Goal: Information Seeking & Learning: Learn about a topic

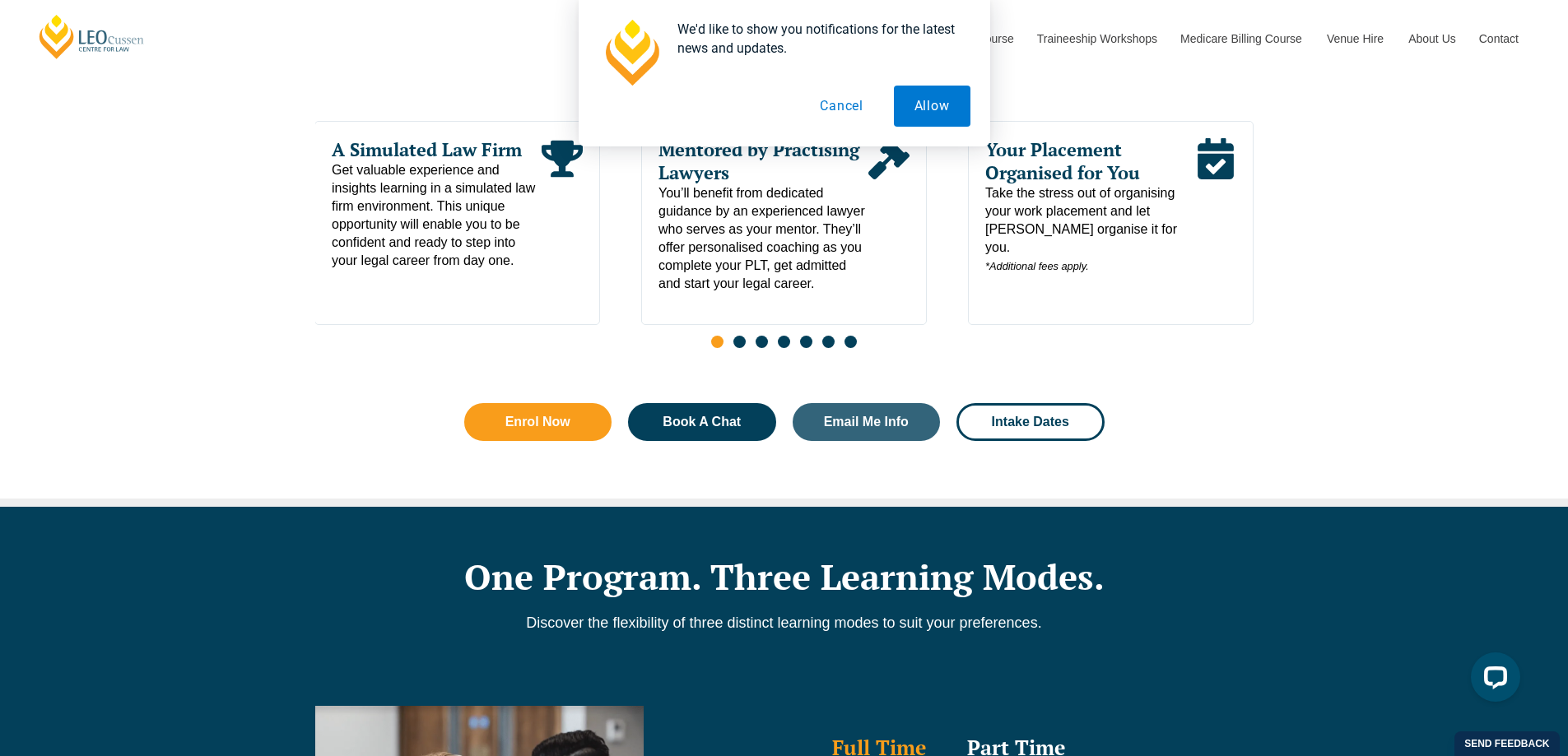
click at [1114, 212] on span "Take the stress out of organising your work placement and let Leo Cussen organi…" at bounding box center [1090, 230] width 210 height 92
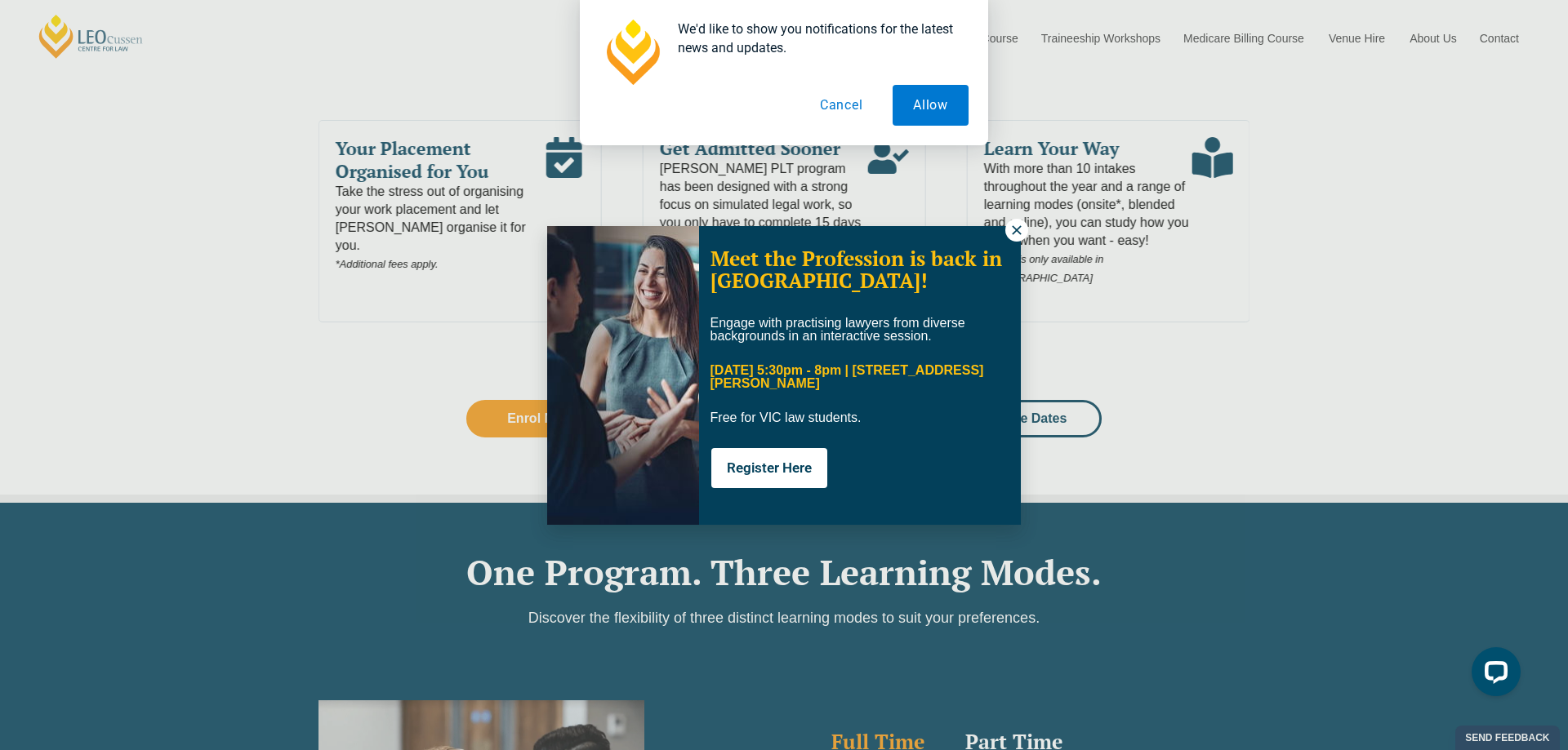
click at [1011, 227] on icon at bounding box center [1016, 230] width 15 height 15
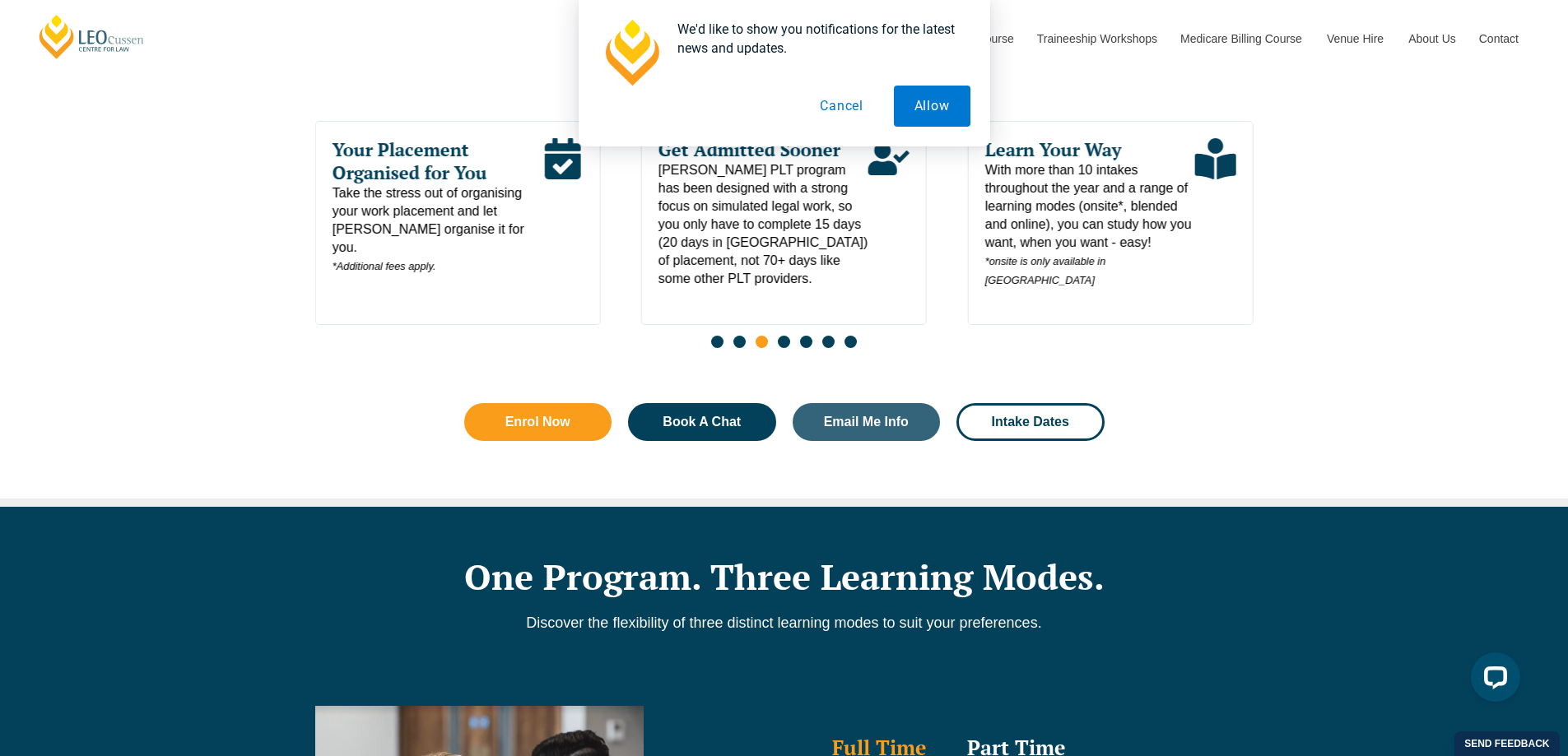
click at [407, 180] on span "Your Placement Organised for You" at bounding box center [436, 162] width 210 height 46
click at [915, 110] on button "Allow" at bounding box center [932, 106] width 77 height 41
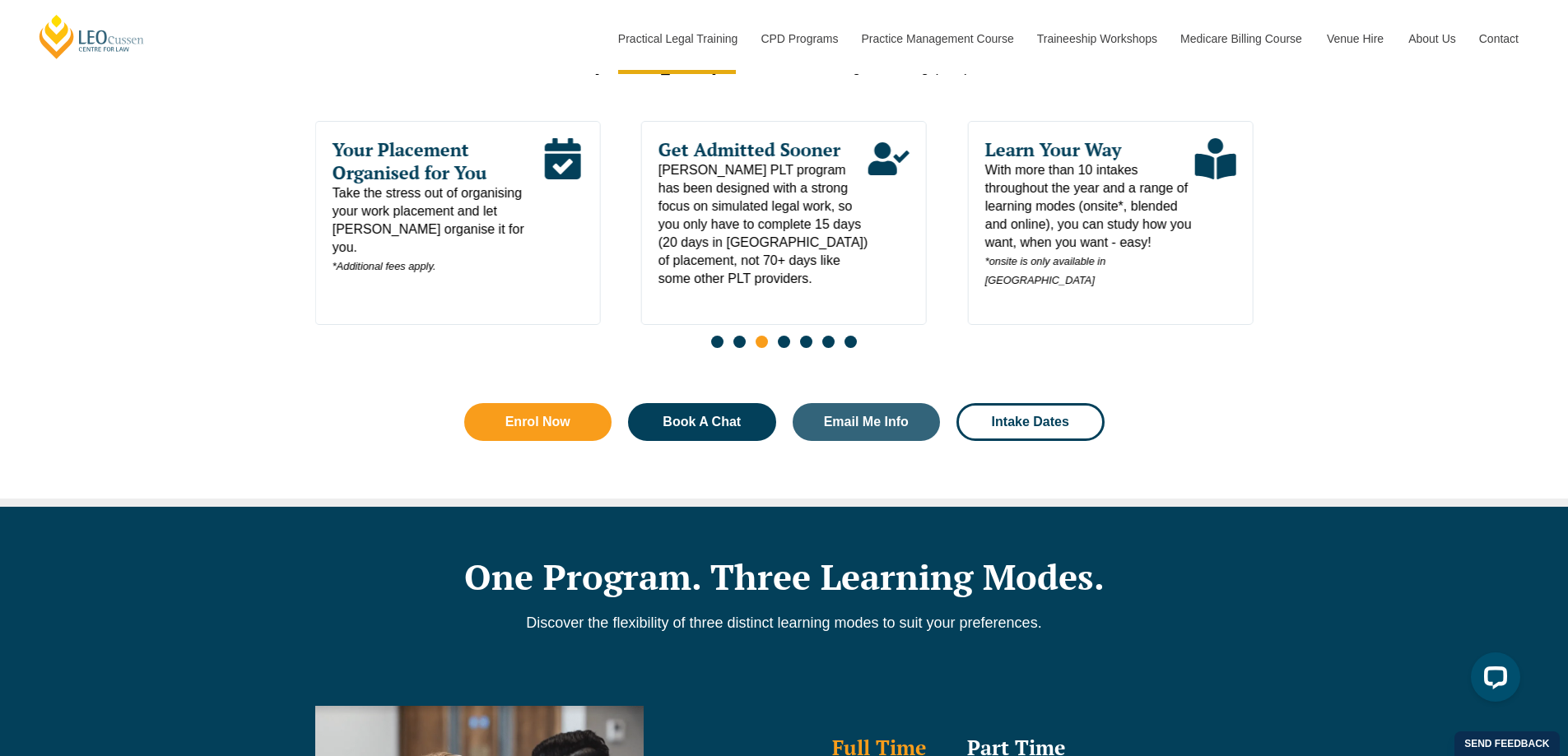
click at [471, 162] on span "Your Placement Organised for You" at bounding box center [436, 162] width 210 height 46
click at [398, 234] on span "Take the stress out of organising your work placement and let Leo Cussen organi…" at bounding box center [436, 230] width 210 height 92
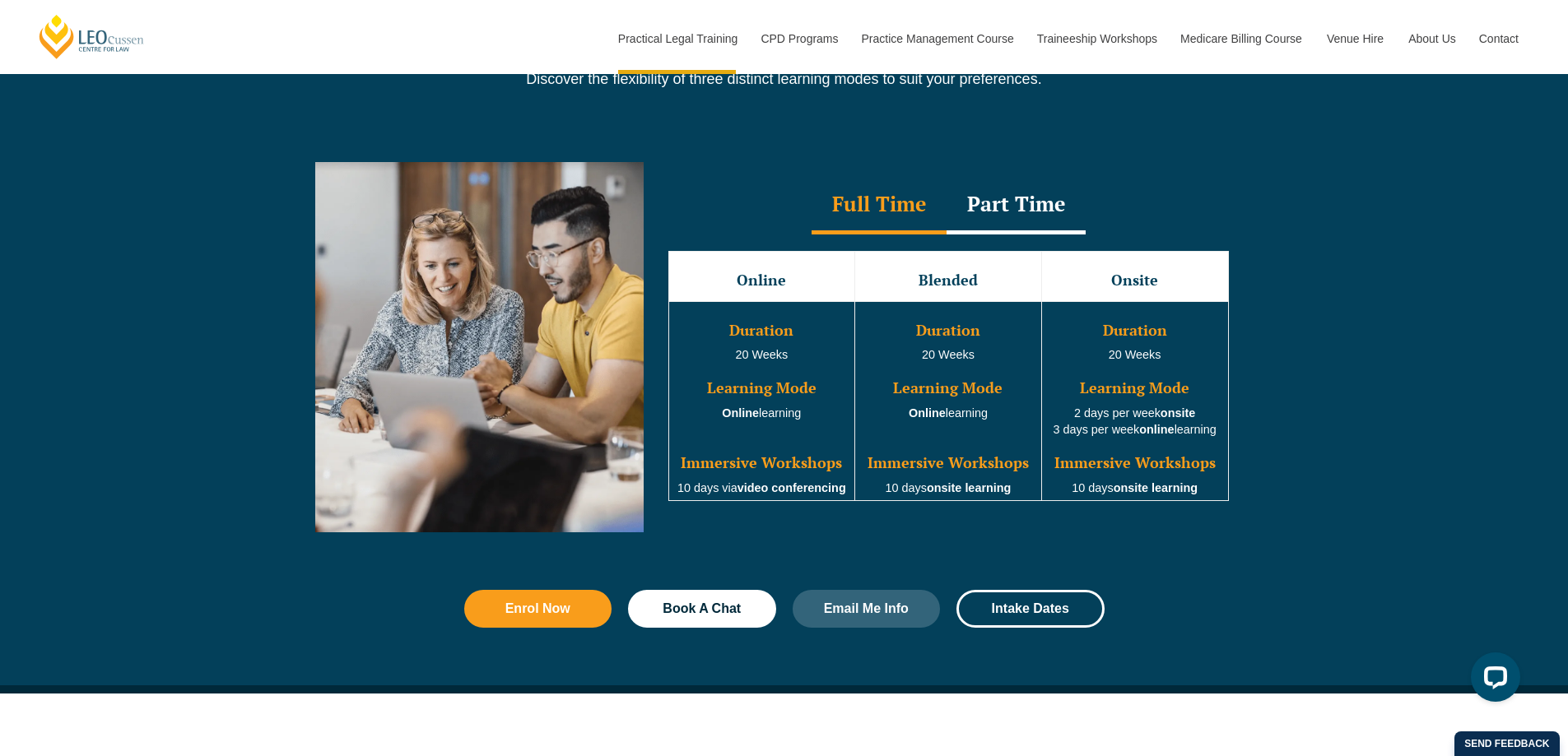
scroll to position [1481, 0]
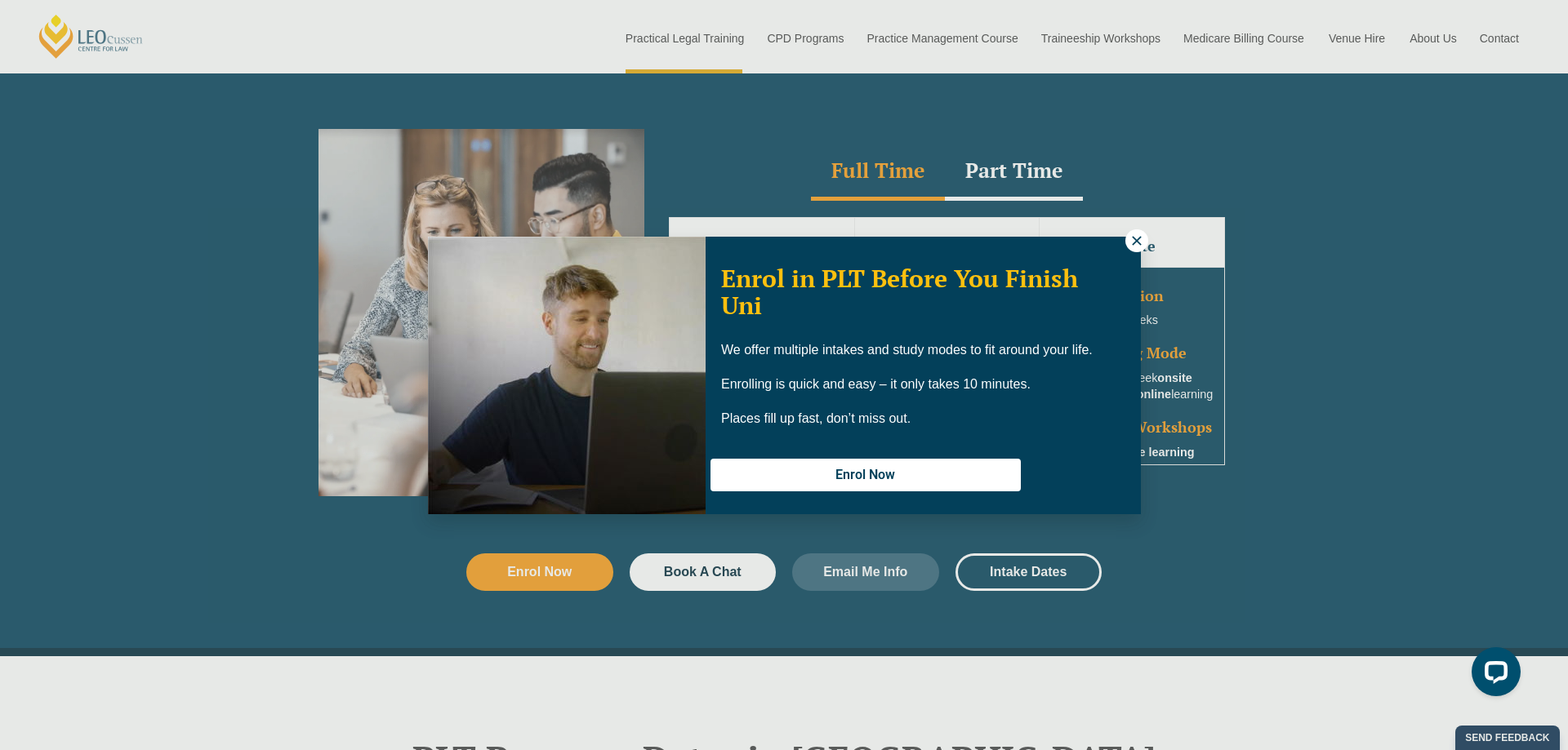
click at [1132, 237] on icon at bounding box center [1137, 240] width 15 height 15
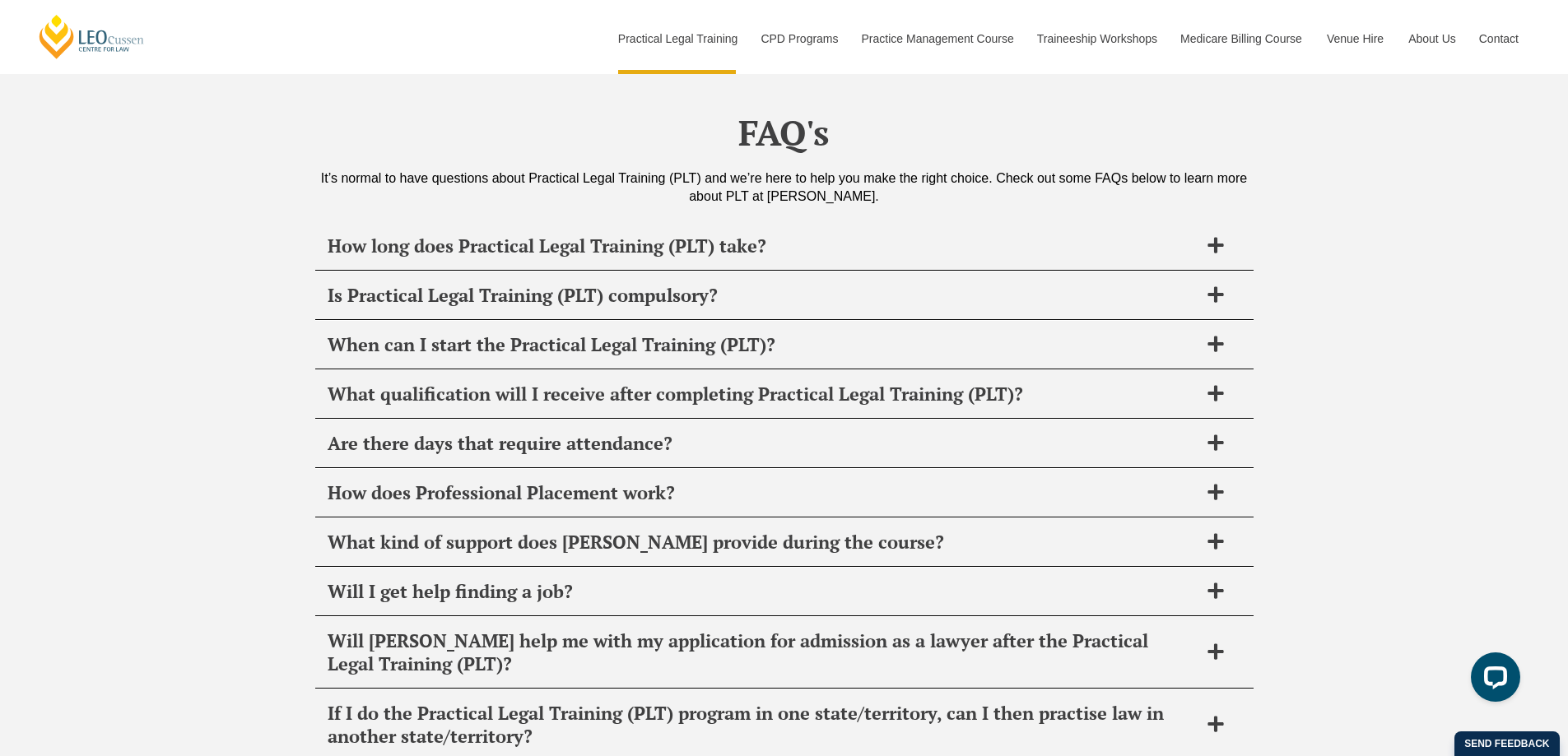
scroll to position [7815, 0]
click at [1222, 482] on icon at bounding box center [1216, 491] width 18 height 18
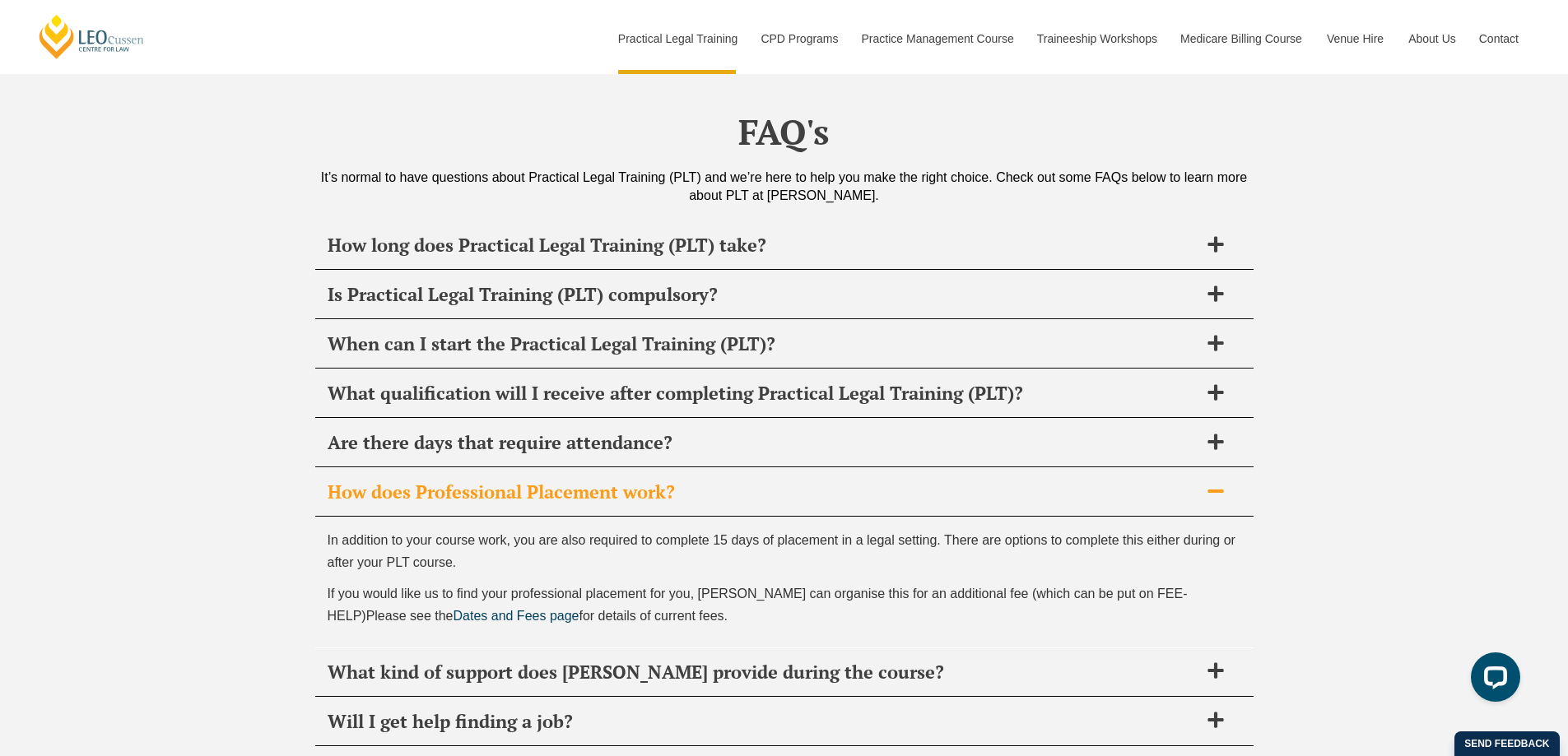
click at [1222, 482] on icon at bounding box center [1216, 491] width 18 height 18
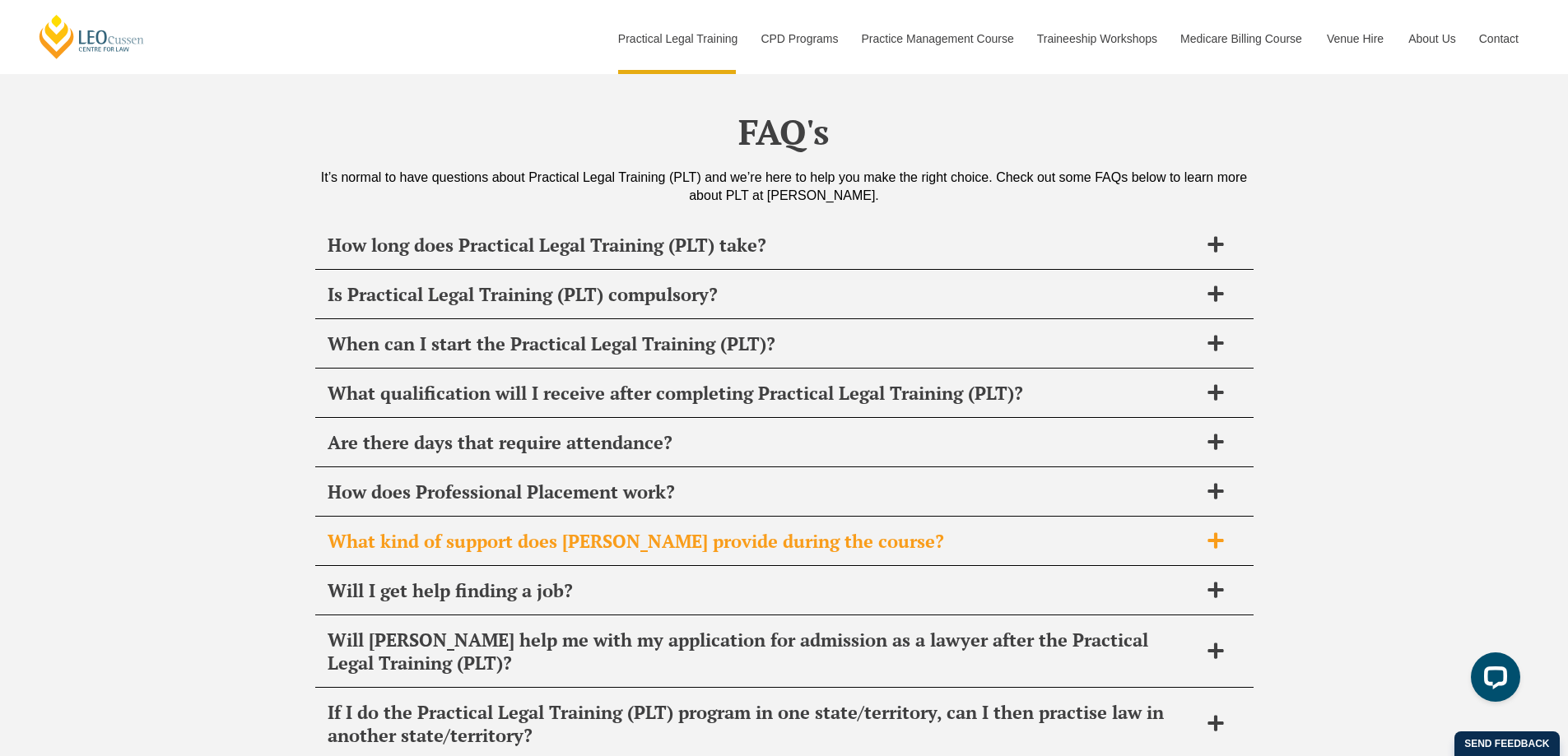
click at [969, 530] on h2 "What kind of support does Leo Cussen provide during the course?" at bounding box center [763, 542] width 871 height 23
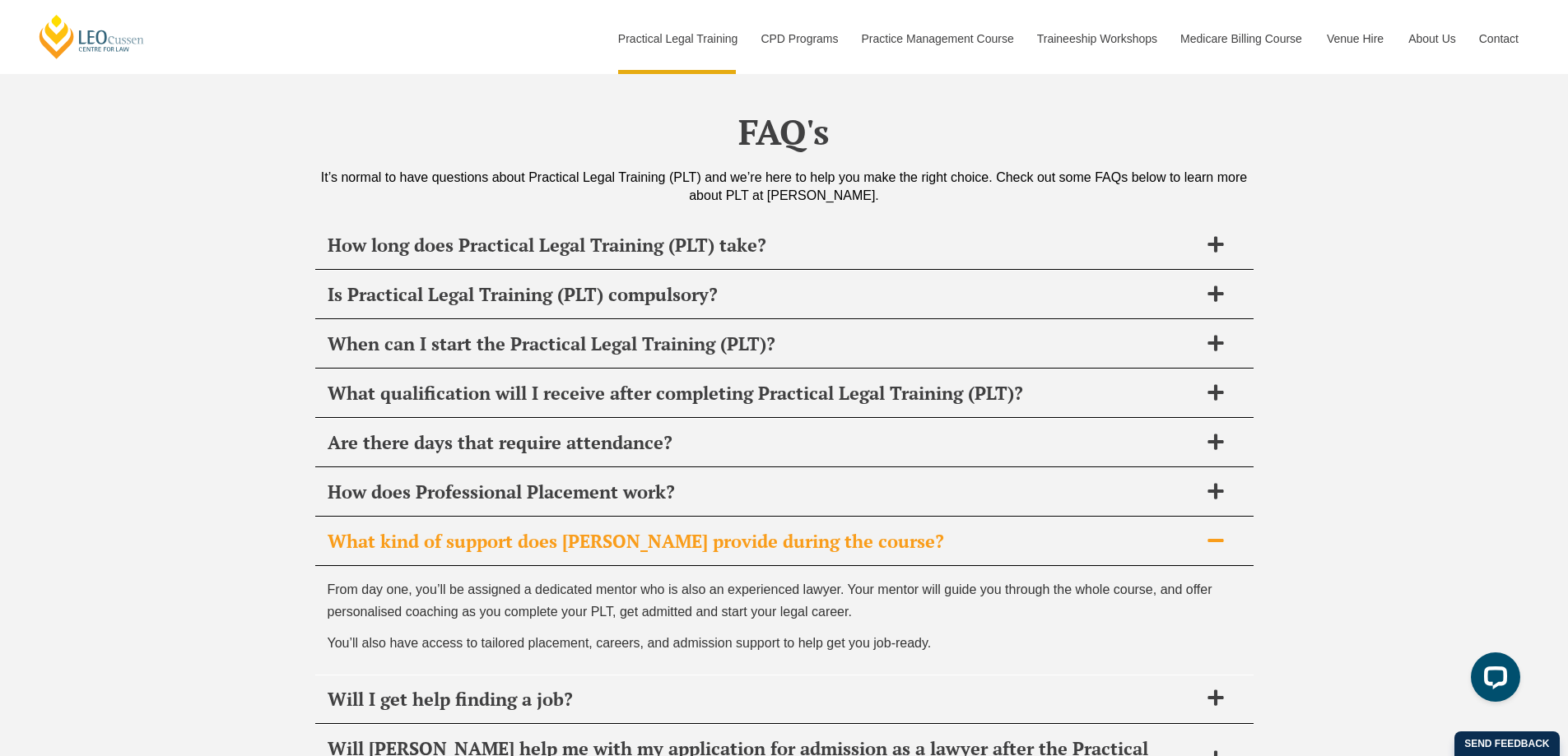
click at [969, 530] on h2 "What kind of support does Leo Cussen provide during the course?" at bounding box center [763, 542] width 871 height 23
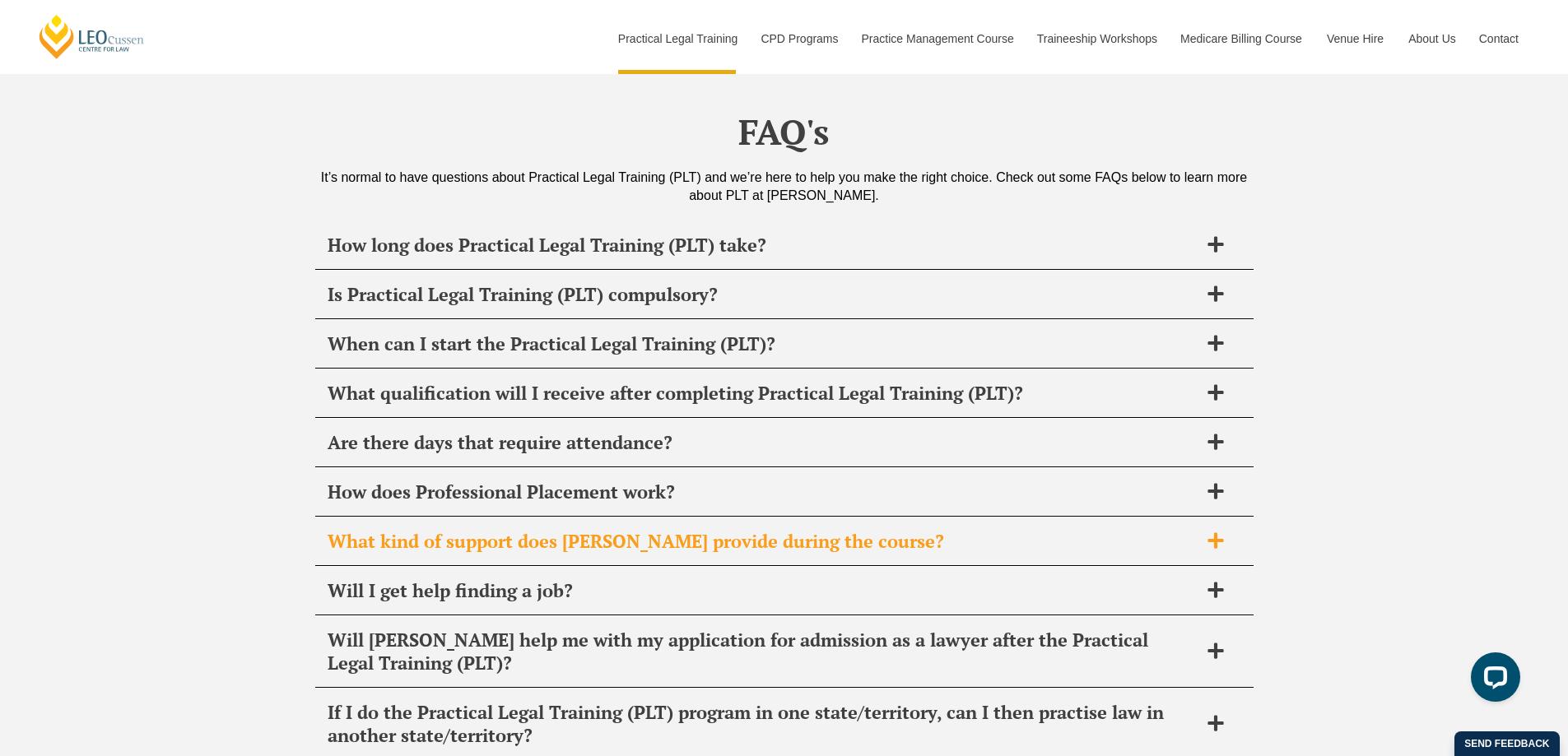
scroll to position [7897, 0]
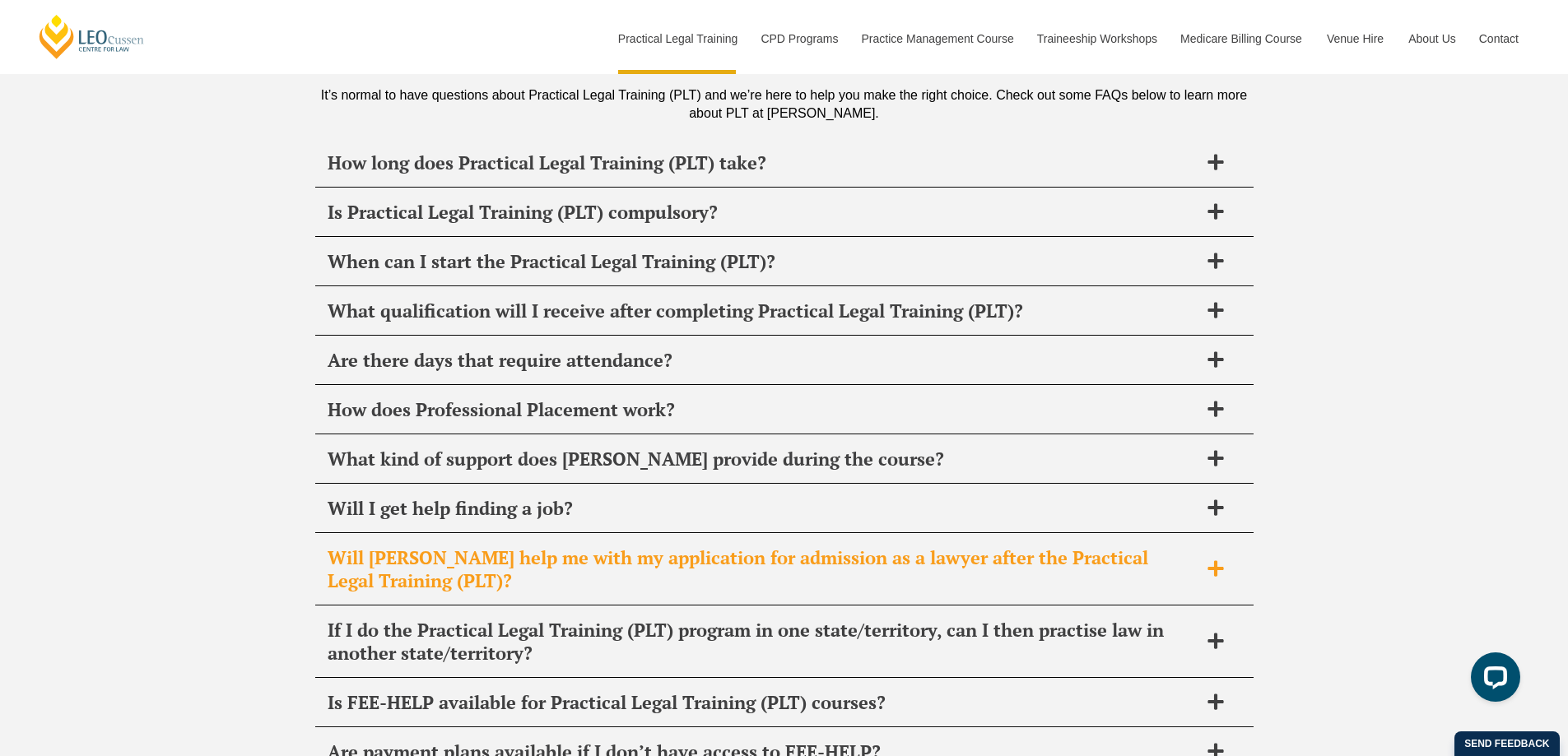
click at [1017, 547] on h2 "Will Leo Cussen help me with my application for admission as a lawyer after the…" at bounding box center [763, 570] width 871 height 46
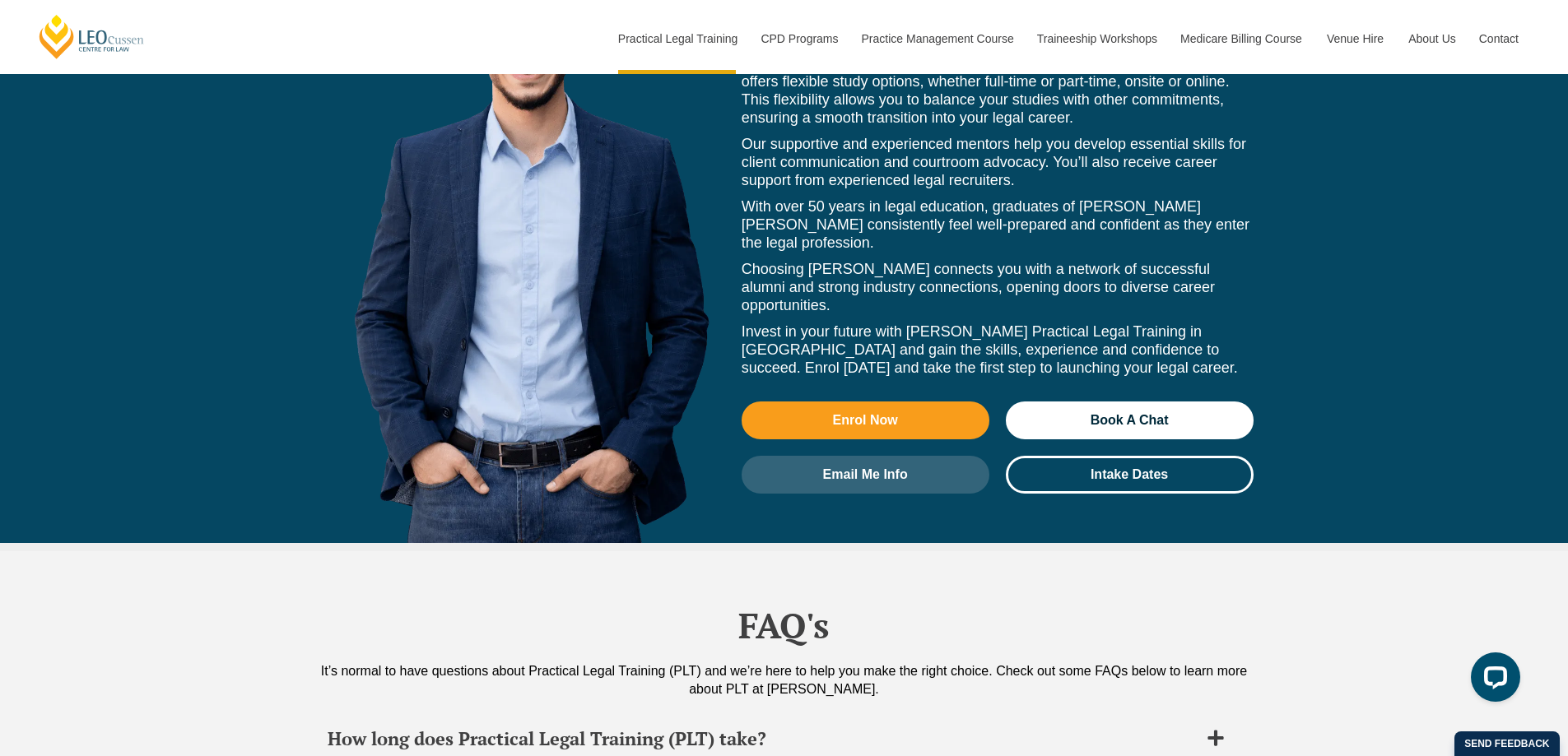
scroll to position [6992, 0]
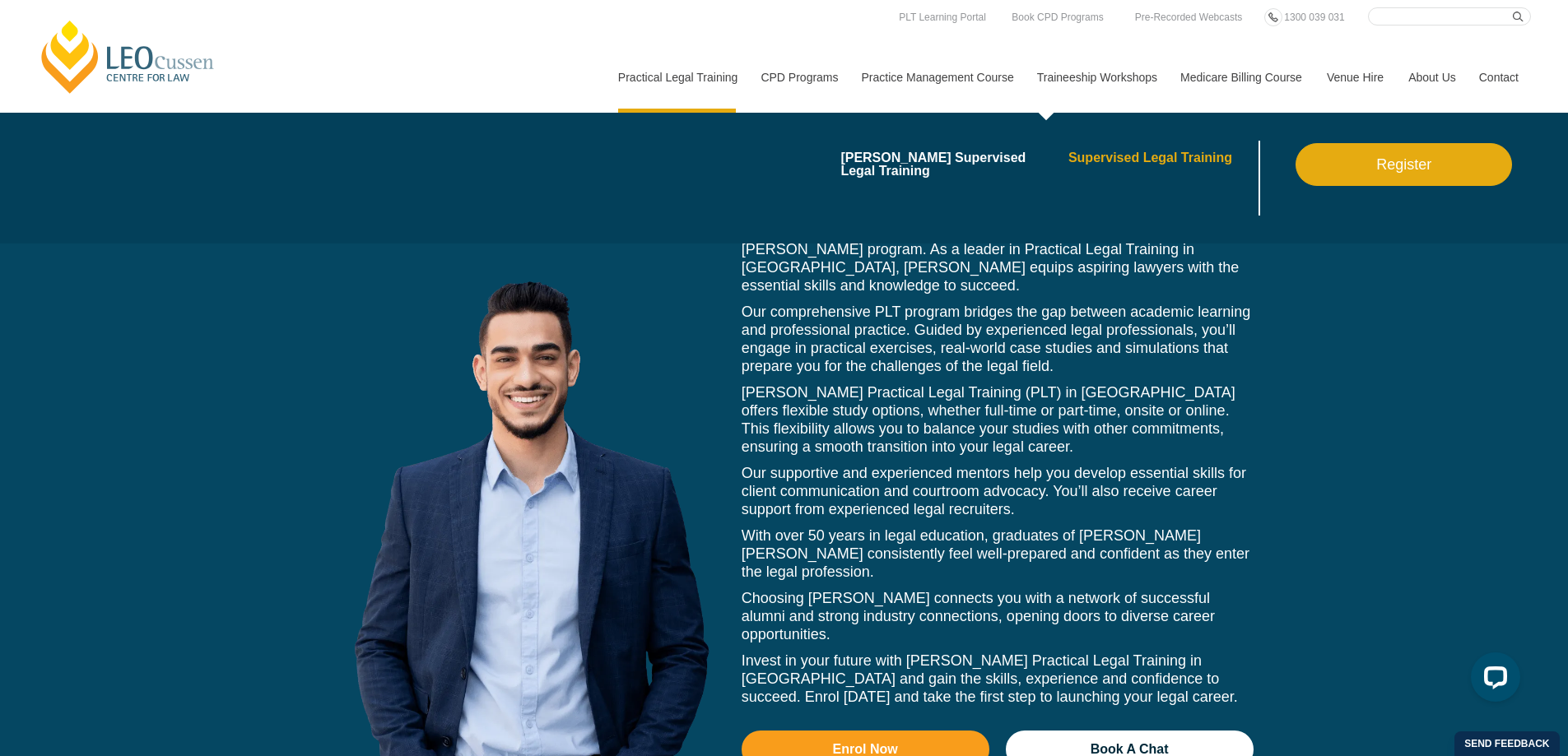
click at [1109, 159] on link "Supervised Legal Training" at bounding box center [1161, 158] width 187 height 13
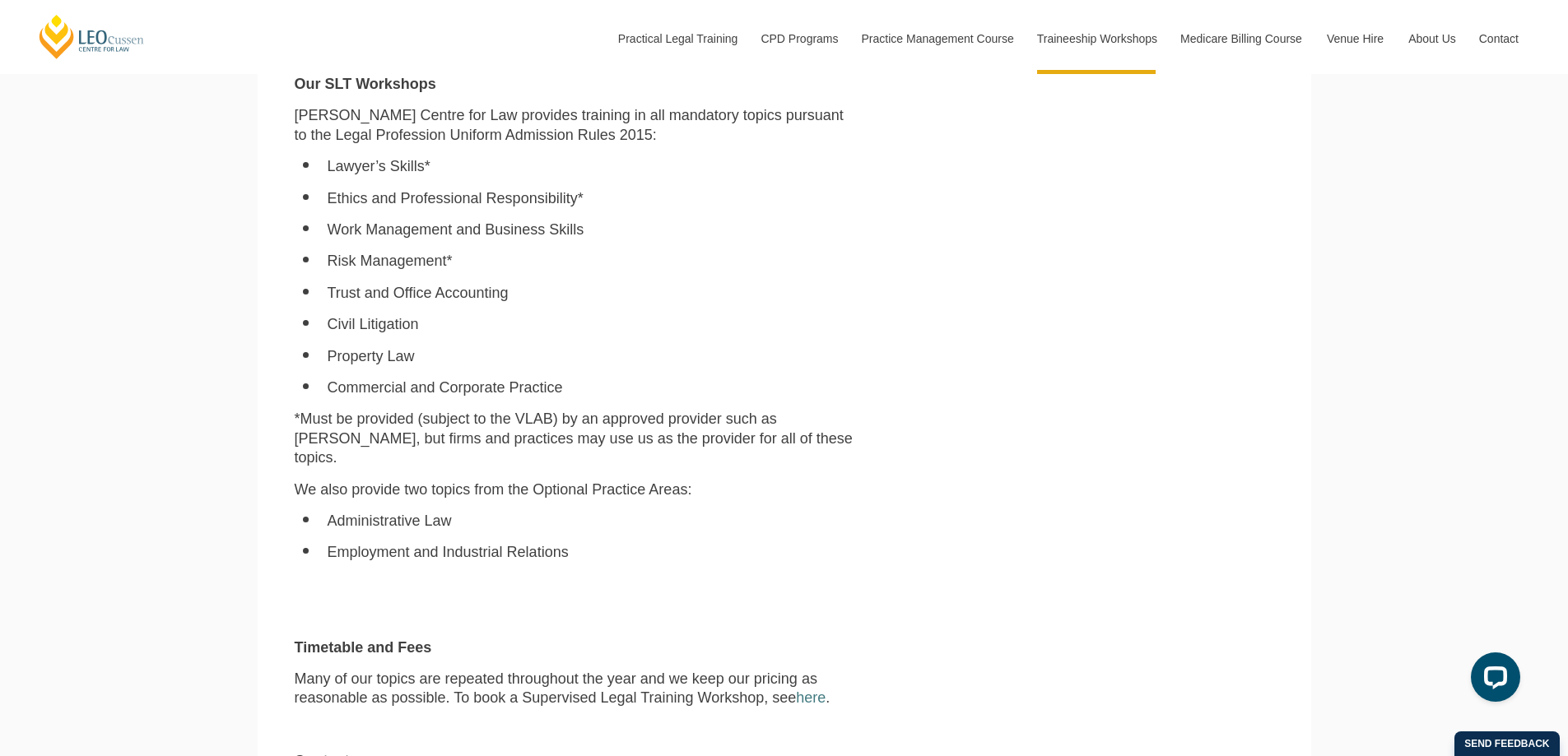
scroll to position [1481, 0]
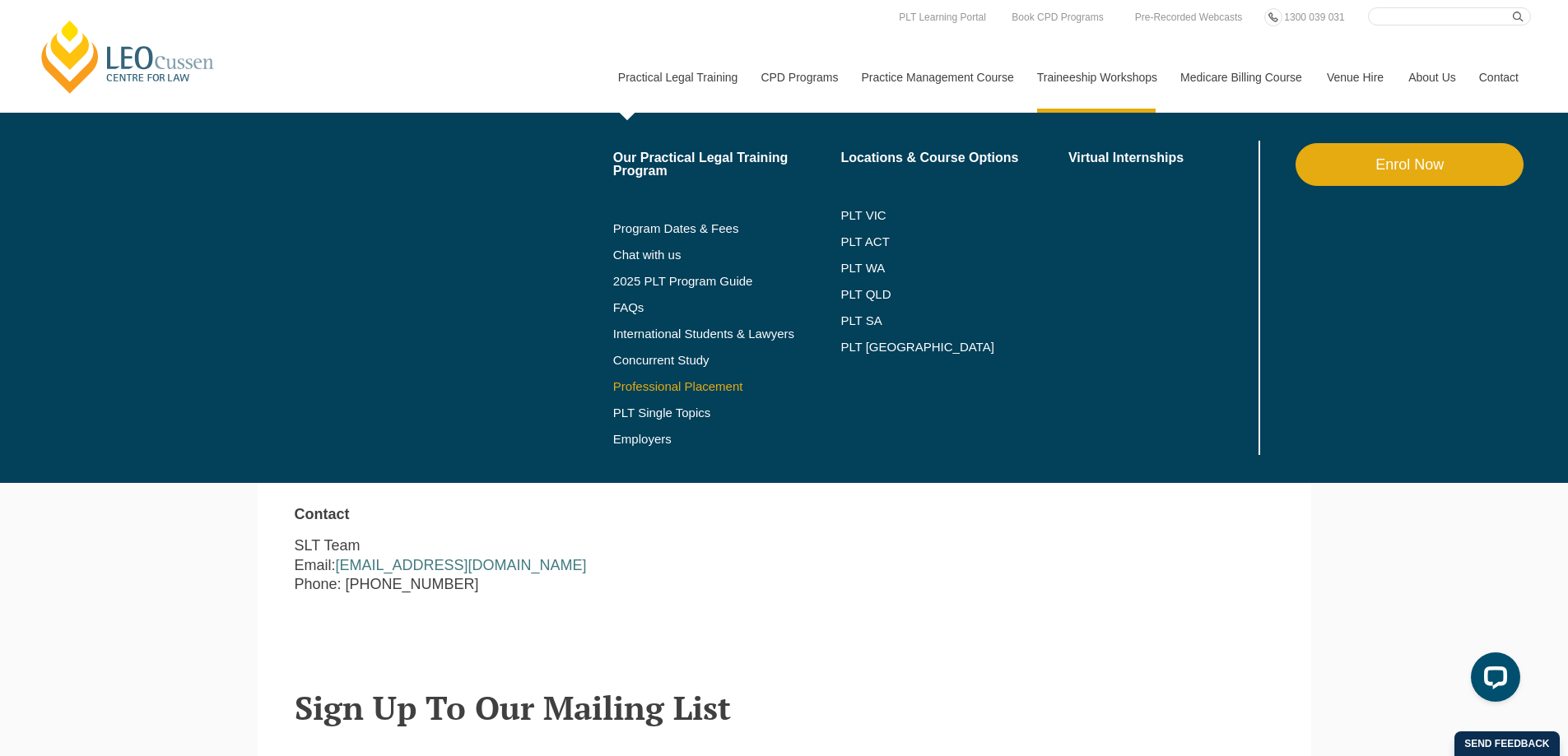
click at [652, 387] on link "Professional Placement" at bounding box center [727, 387] width 228 height 13
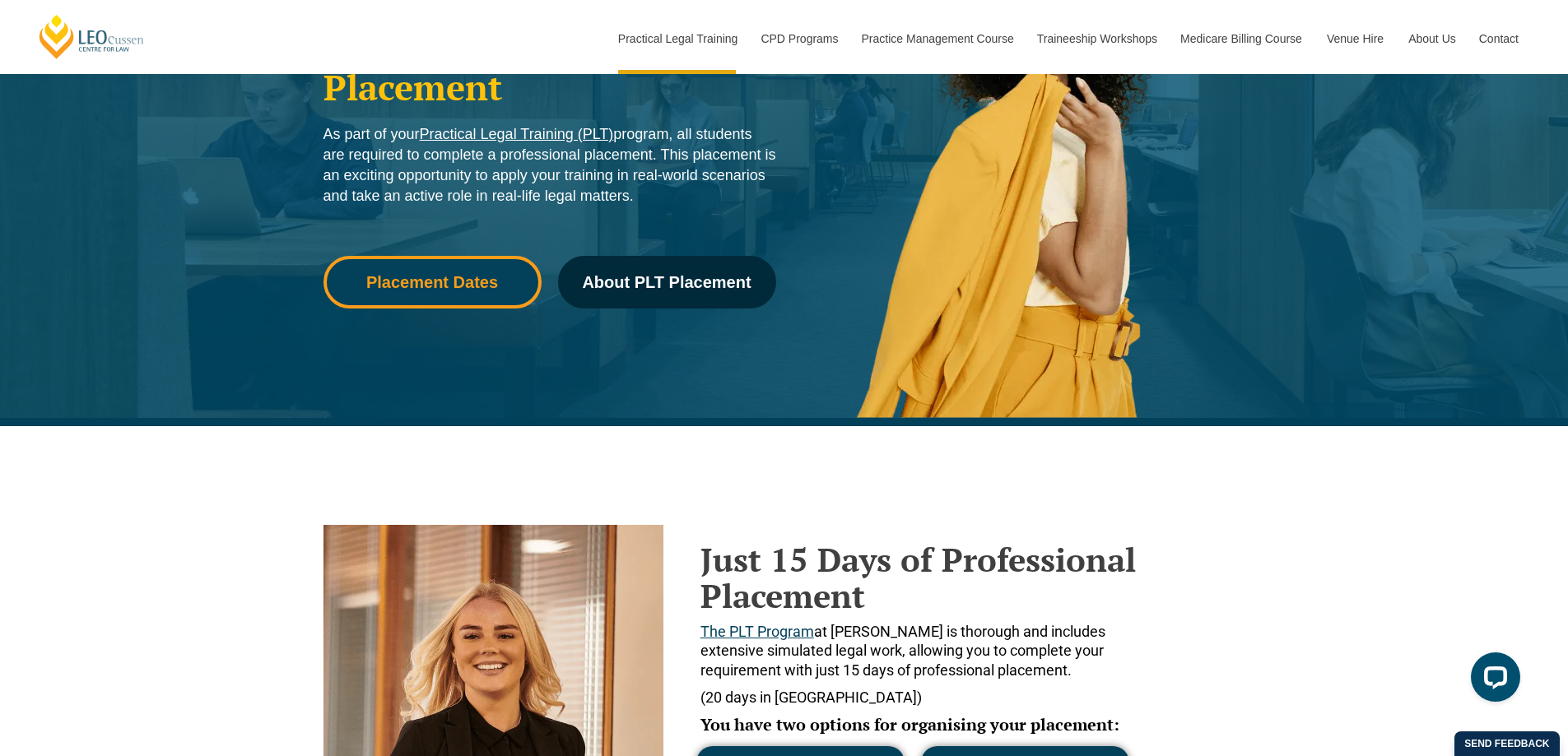
click at [432, 289] on span "Placement Dates" at bounding box center [432, 282] width 132 height 16
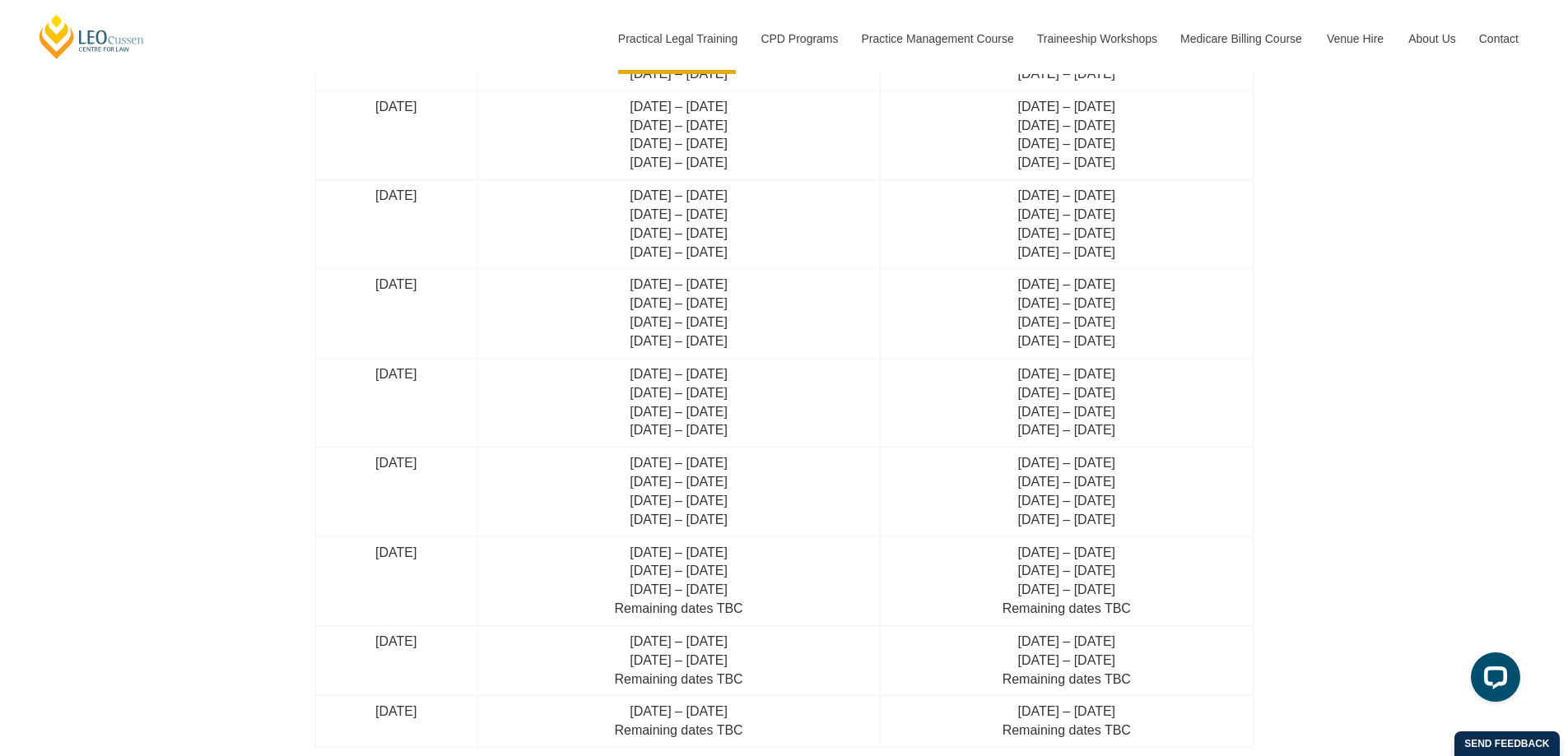
scroll to position [4121, 0]
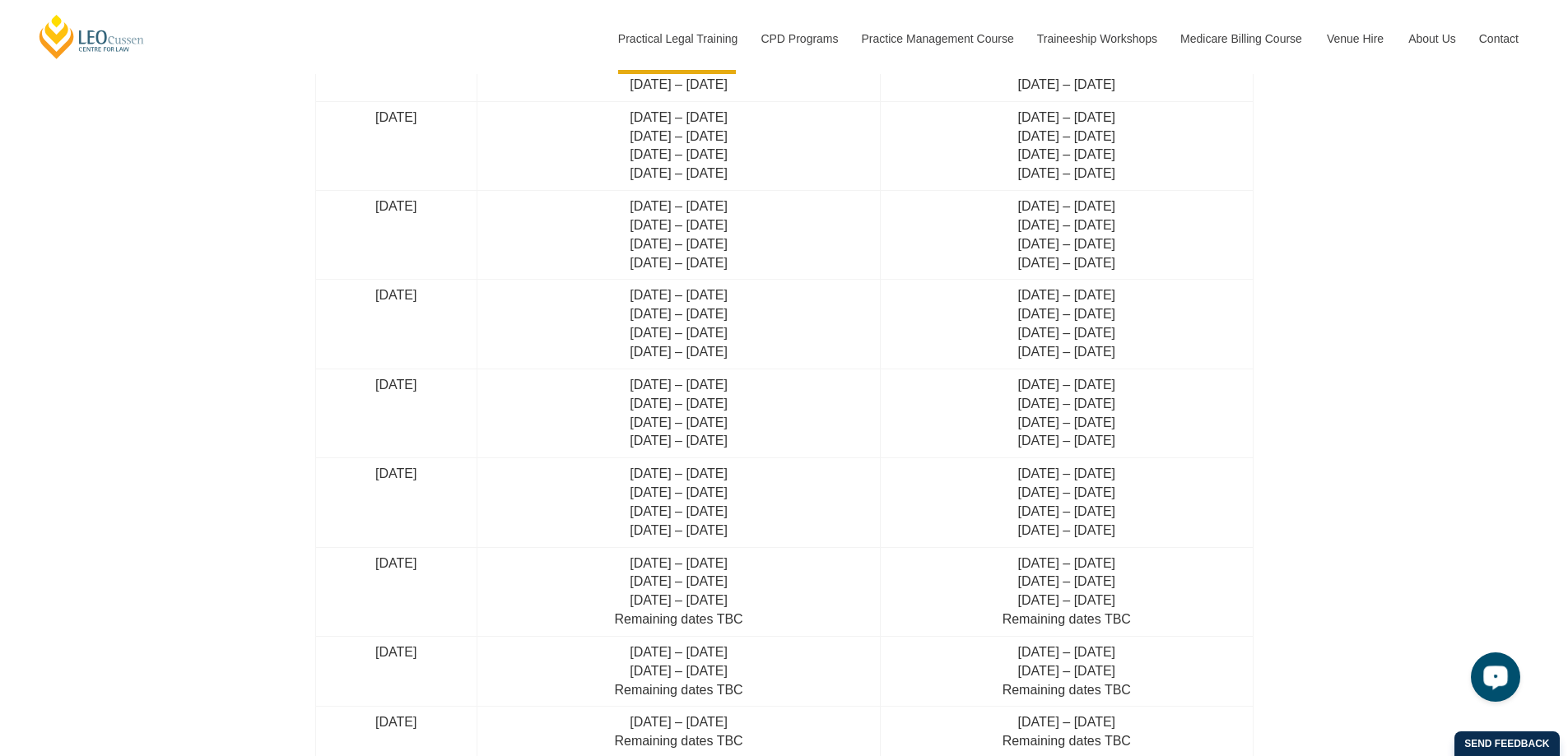
click at [1494, 671] on icon "Open LiveChat chat widget" at bounding box center [1495, 676] width 16 height 11
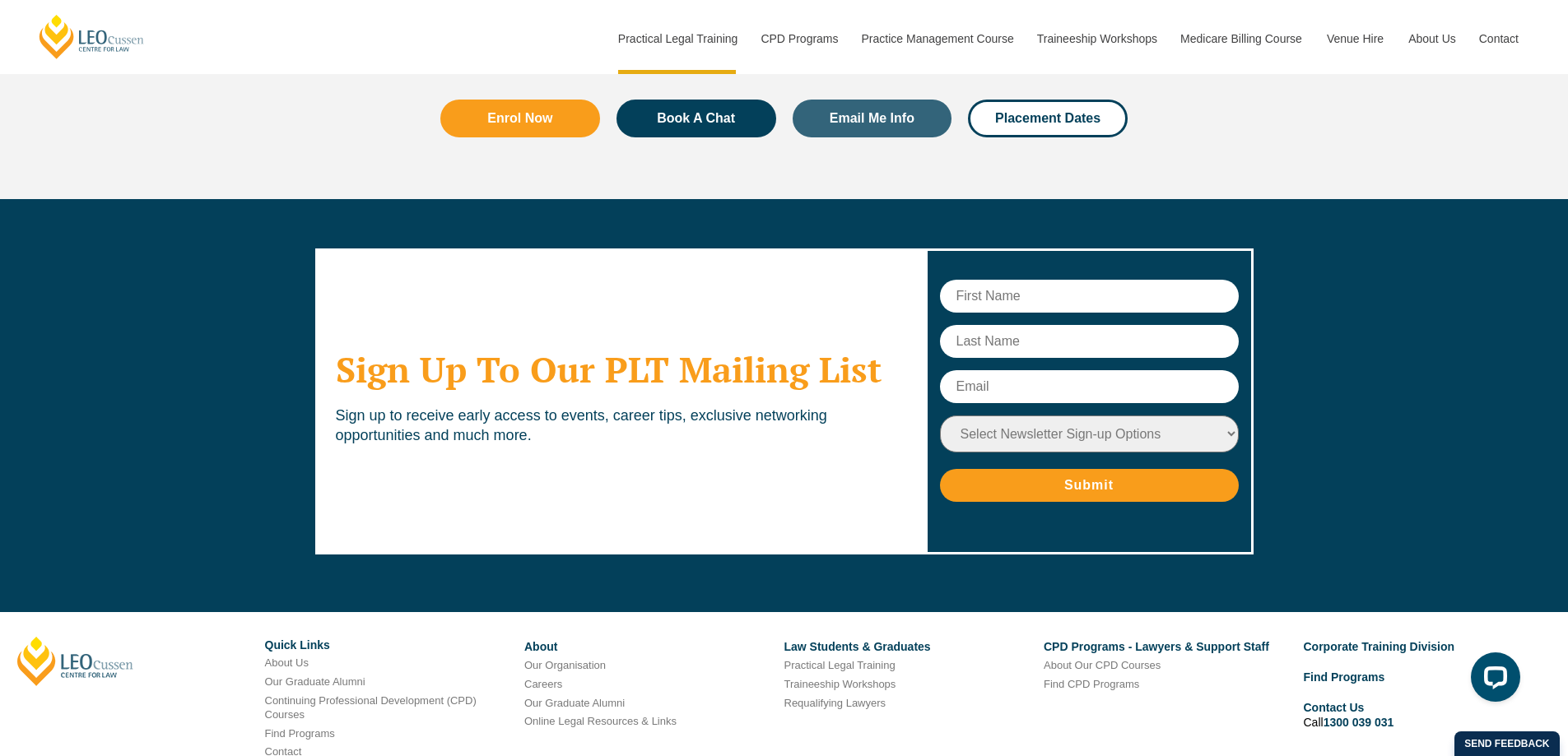
scroll to position [6522, 0]
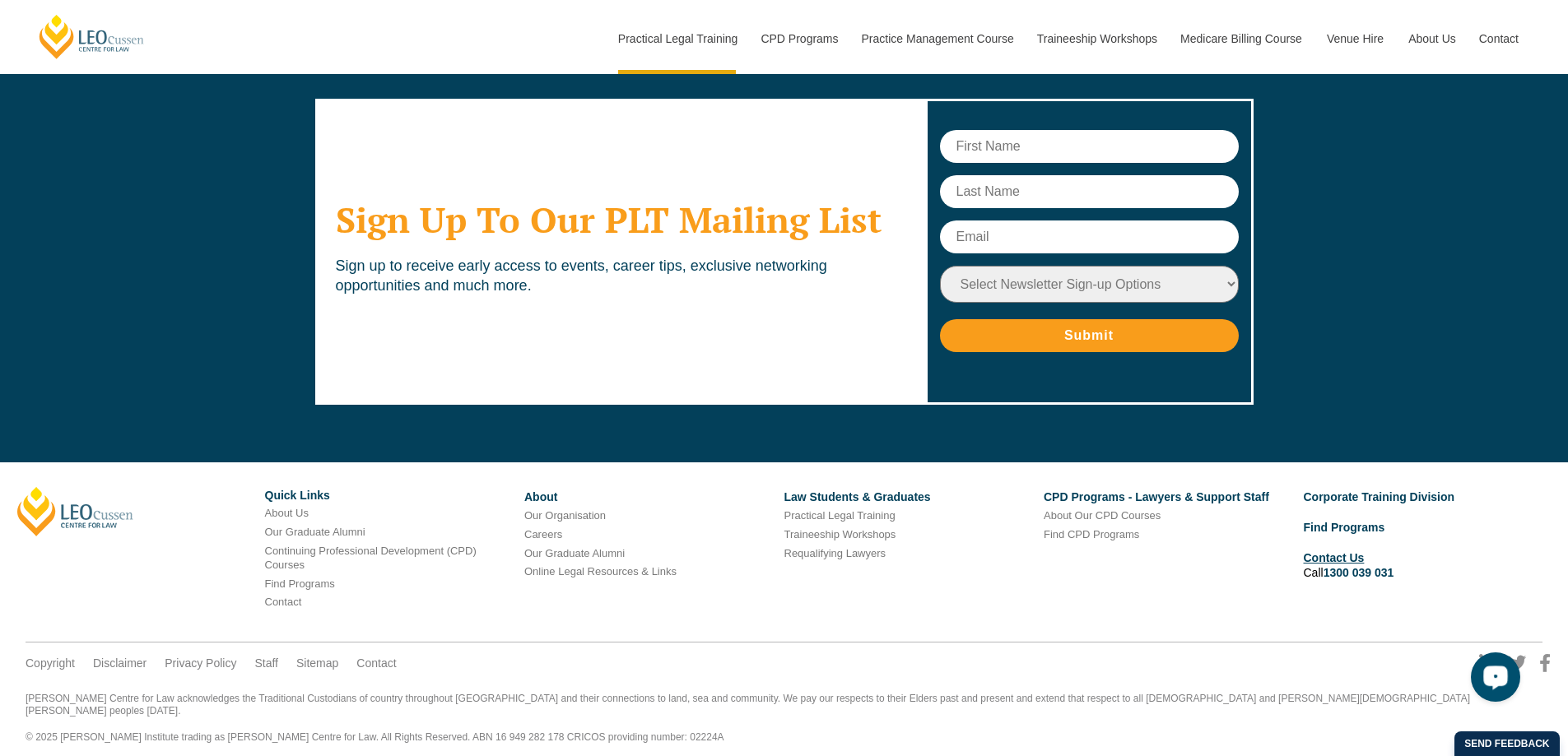
click at [1332, 559] on link "Contact Us" at bounding box center [1335, 558] width 61 height 13
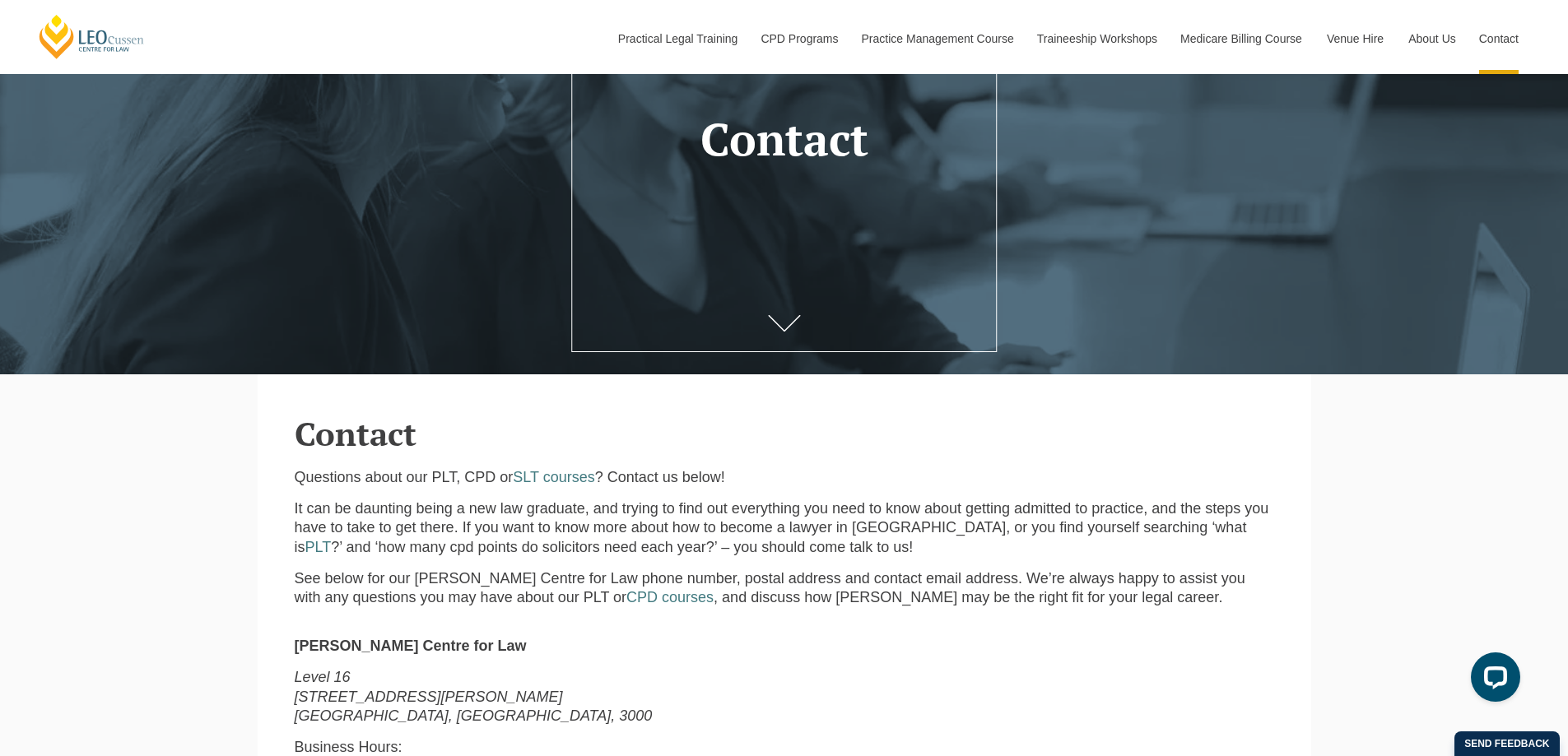
scroll to position [411, 0]
